Goal: Task Accomplishment & Management: Use online tool/utility

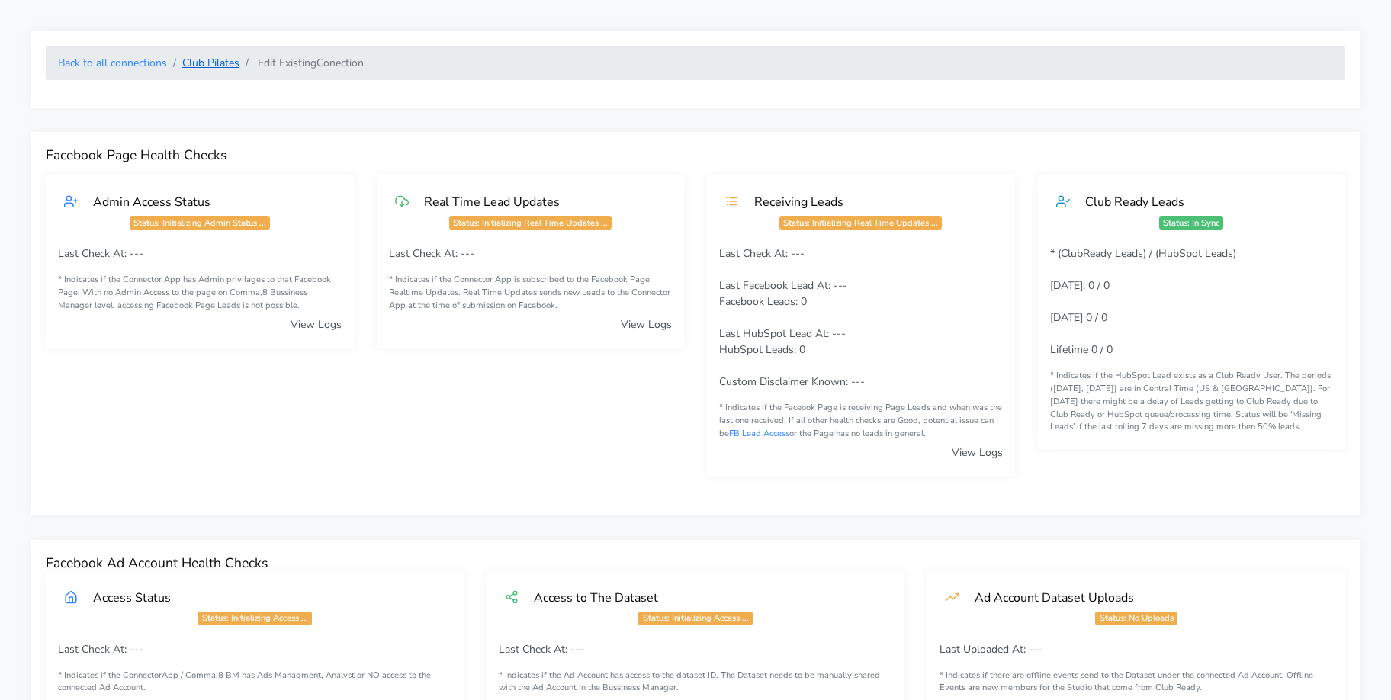
click at [200, 63] on link "Club Pilates" at bounding box center [210, 63] width 57 height 14
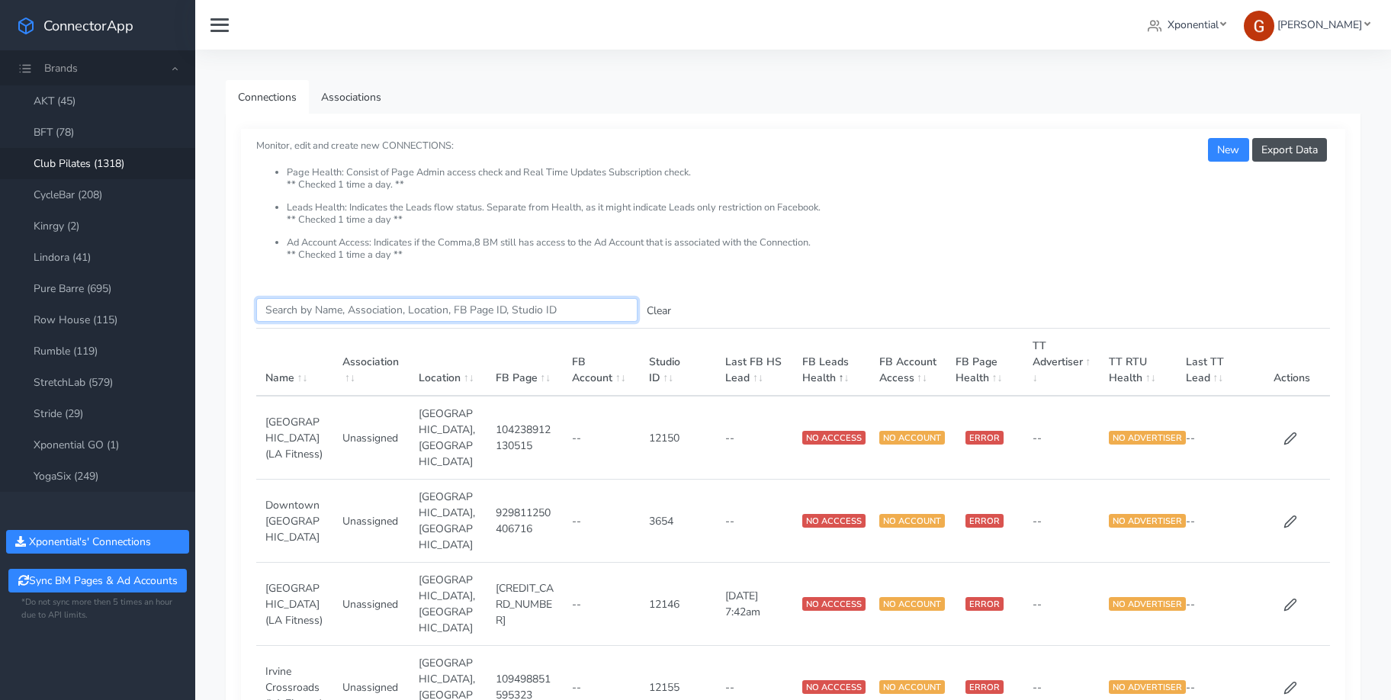
click at [295, 312] on input "Search this table" at bounding box center [446, 310] width 381 height 24
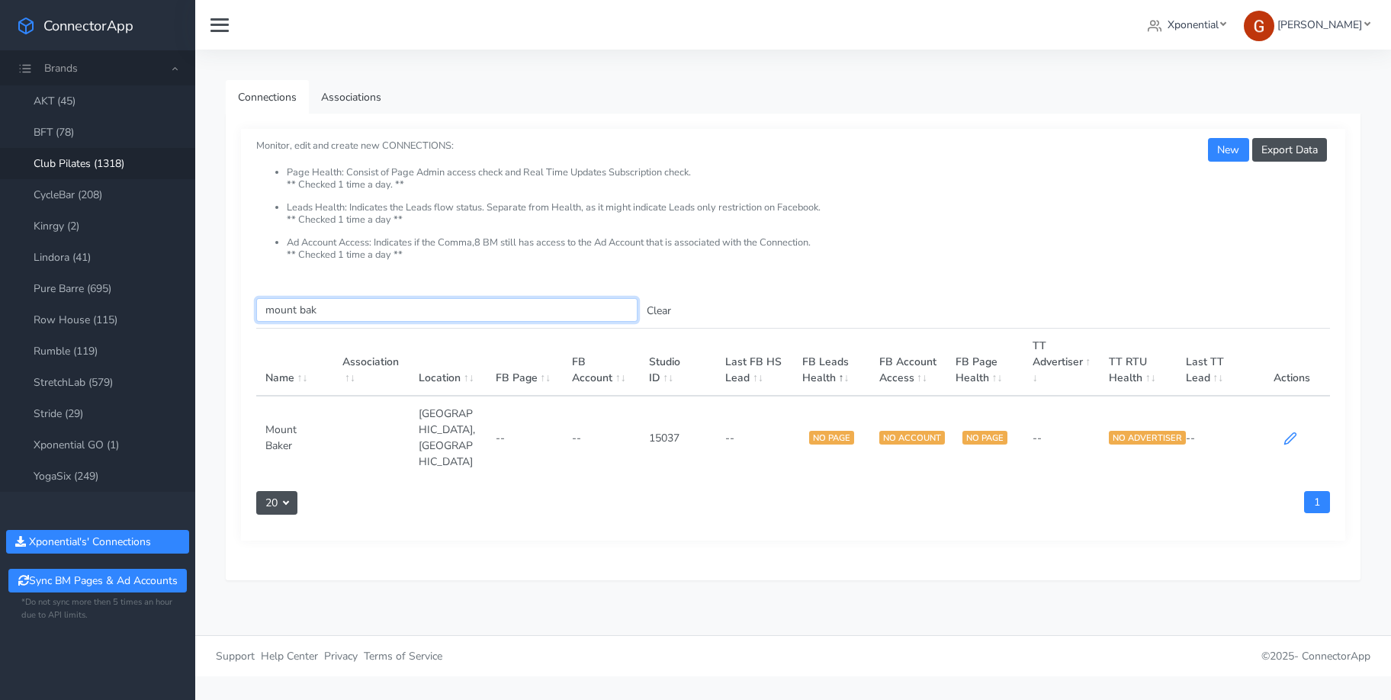
type input "mount bak"
click at [1286, 432] on icon at bounding box center [1291, 439] width 14 height 14
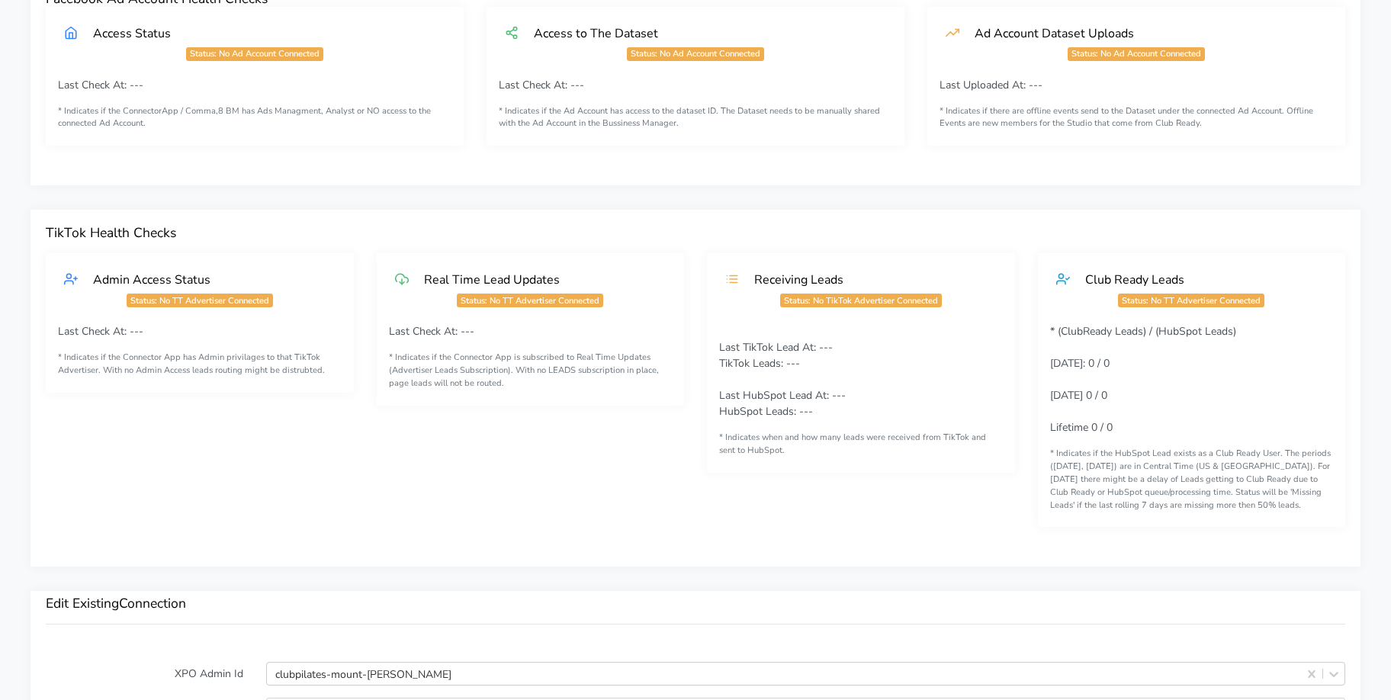
scroll to position [1303, 0]
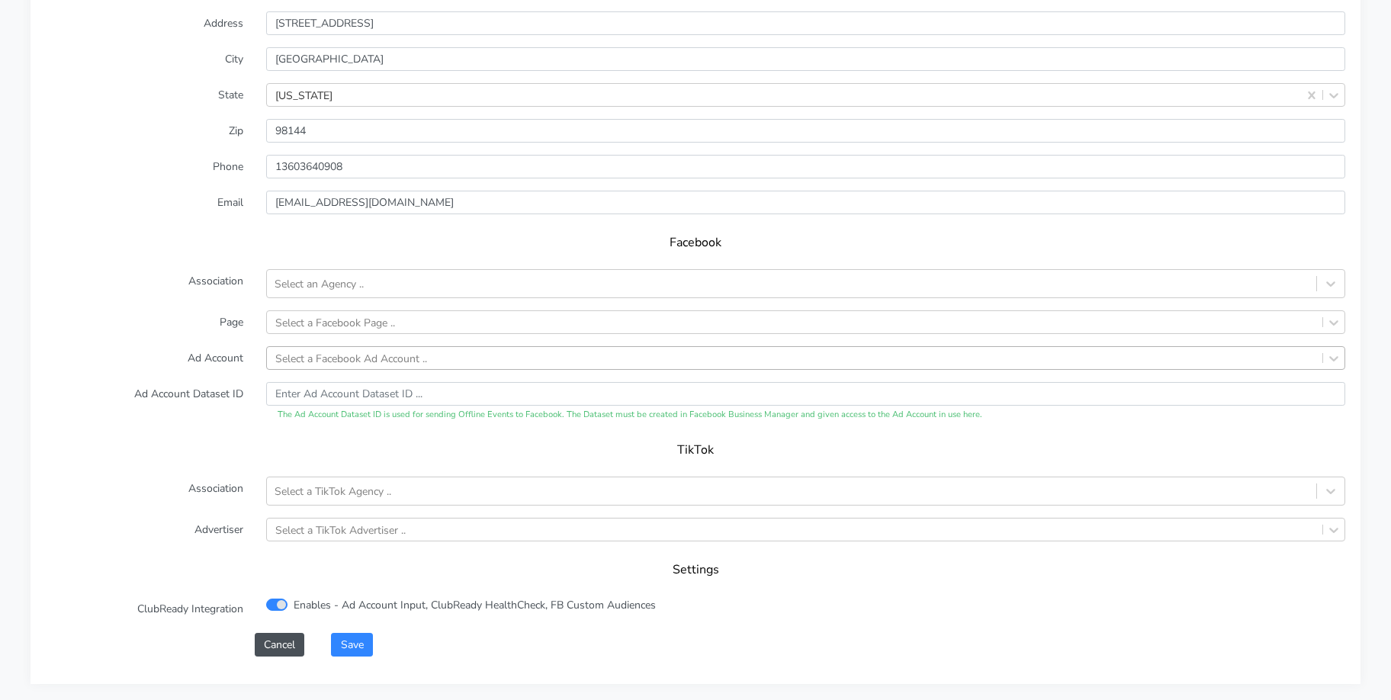
click at [353, 348] on div "Select a Facebook Ad Account .." at bounding box center [795, 358] width 1056 height 22
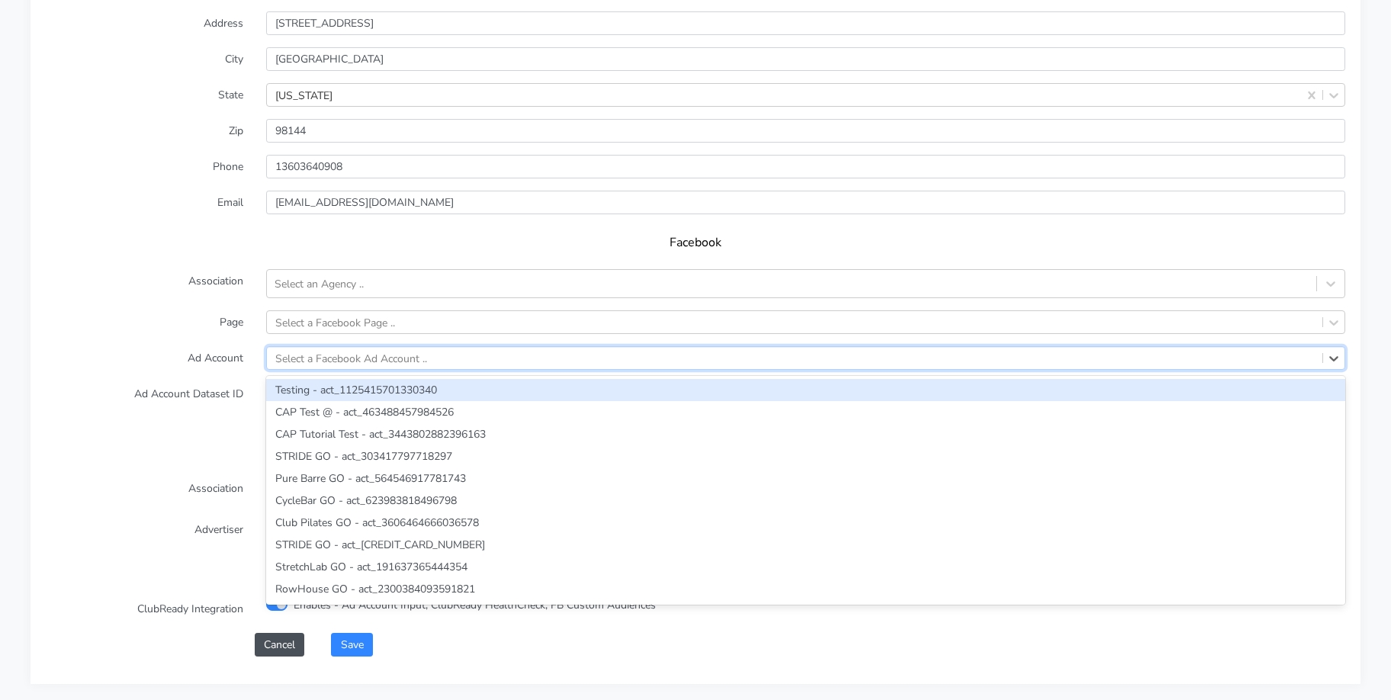
paste input "1107157127514320"
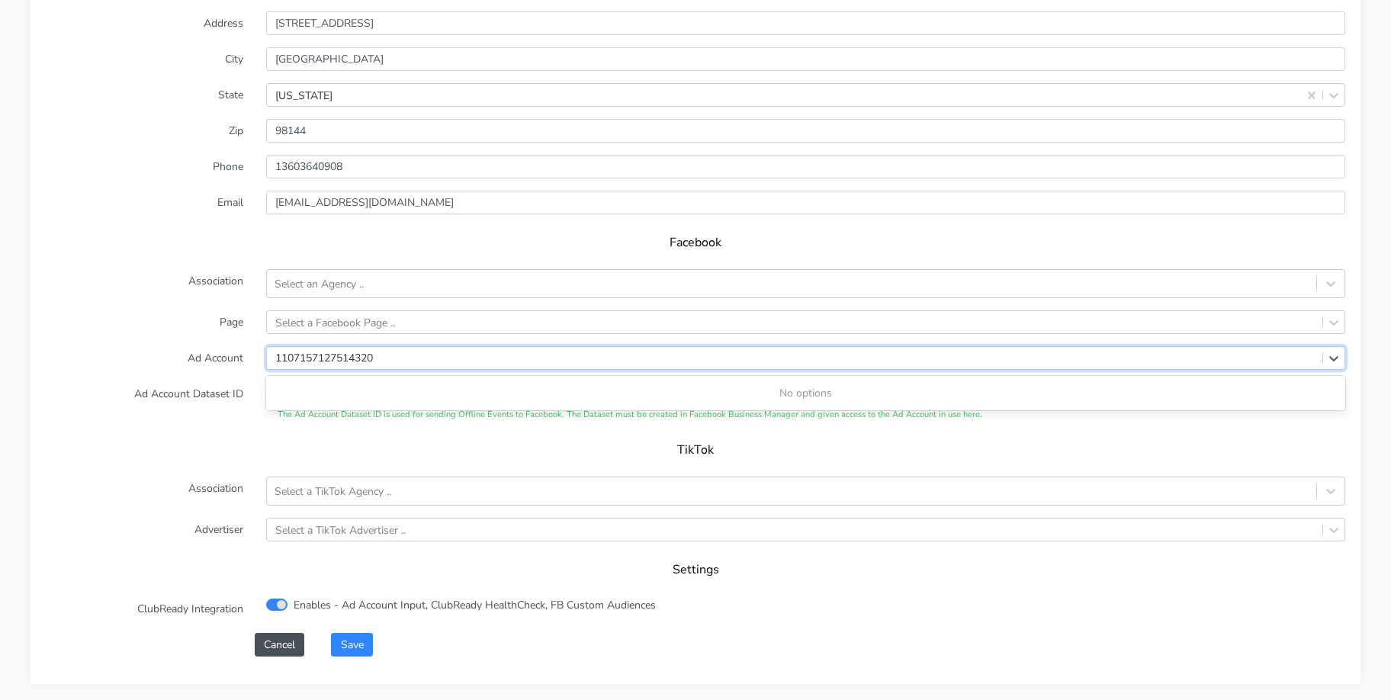
type input "1107157127514320"
click at [223, 333] on label "Page" at bounding box center [144, 322] width 220 height 24
